Goal: Task Accomplishment & Management: Manage account settings

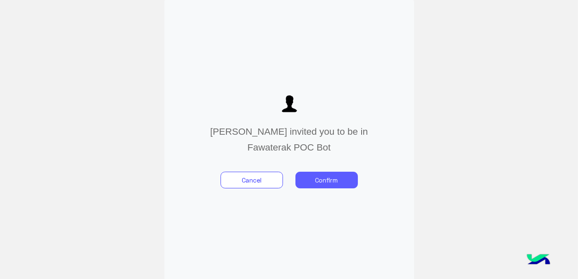
click at [340, 176] on button "Confirm" at bounding box center [327, 180] width 62 height 17
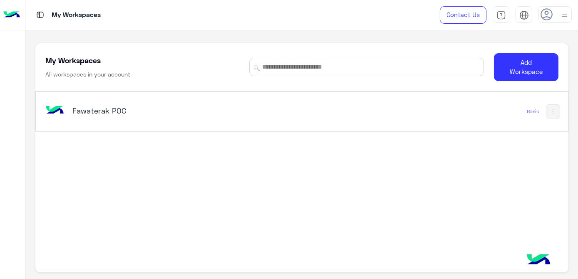
click at [153, 120] on div "Fawaterak POC" at bounding box center [198, 111] width 310 height 24
click at [108, 118] on div "Fawaterak POC" at bounding box center [198, 111] width 310 height 24
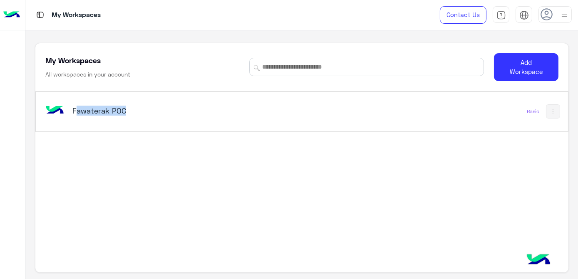
click at [108, 118] on div "Fawaterak POC" at bounding box center [198, 111] width 310 height 24
drag, startPoint x: 108, startPoint y: 118, endPoint x: 166, endPoint y: 120, distance: 58.7
click at [166, 120] on div "Fawaterak POC" at bounding box center [198, 111] width 310 height 24
click at [11, 19] on img at bounding box center [11, 14] width 17 height 17
click at [373, 143] on div "Fawaterak POC Basic" at bounding box center [301, 183] width 533 height 182
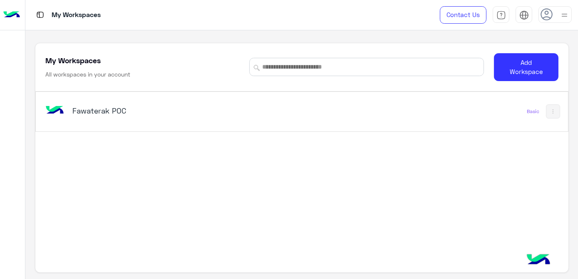
click at [532, 114] on div "Basic" at bounding box center [533, 111] width 12 height 7
drag, startPoint x: 532, startPoint y: 114, endPoint x: 554, endPoint y: 114, distance: 21.2
click at [554, 114] on img at bounding box center [553, 111] width 7 height 7
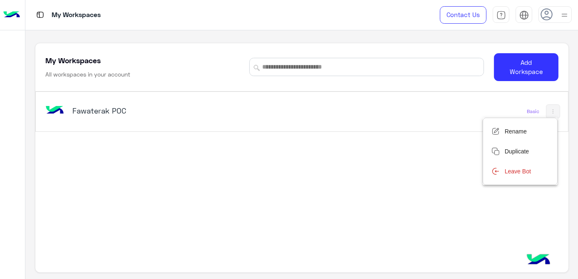
click at [398, 135] on div at bounding box center [289, 139] width 578 height 279
click at [130, 119] on div "Fawaterak POC" at bounding box center [198, 111] width 310 height 24
click at [100, 119] on div "Fawaterak POC" at bounding box center [198, 111] width 310 height 24
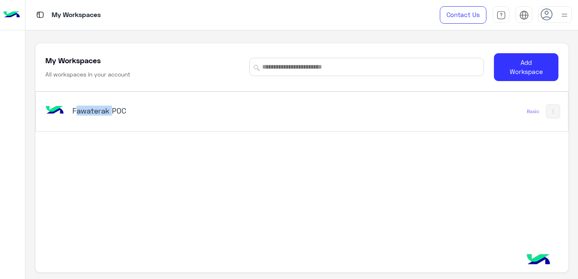
click at [100, 119] on div "Fawaterak POC" at bounding box center [198, 111] width 310 height 24
drag, startPoint x: 100, startPoint y: 119, endPoint x: 50, endPoint y: 109, distance: 50.7
click at [50, 109] on img at bounding box center [54, 110] width 22 height 22
drag, startPoint x: 50, startPoint y: 109, endPoint x: 147, endPoint y: 107, distance: 96.2
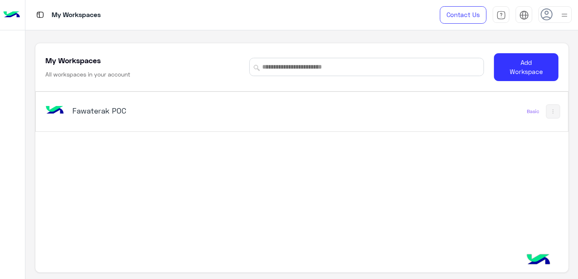
click at [147, 107] on h5 "Fawaterak POC" at bounding box center [165, 111] width 186 height 10
click at [272, 104] on div "Fawaterak POC" at bounding box center [198, 111] width 310 height 24
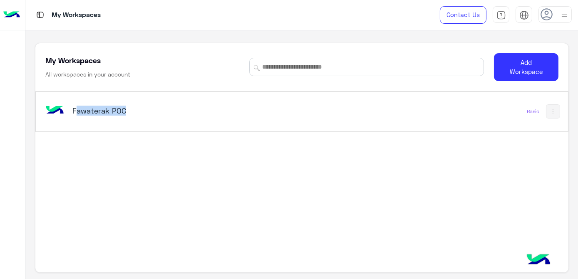
click at [291, 176] on div "Fawaterak POC Basic" at bounding box center [301, 183] width 533 height 182
